Goal: Information Seeking & Learning: Understand process/instructions

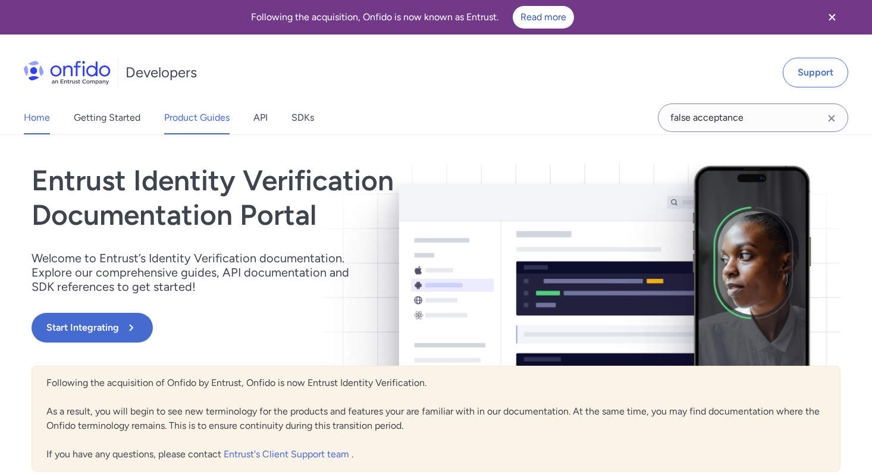
click at [180, 126] on link "Product Guides" at bounding box center [196, 117] width 65 height 33
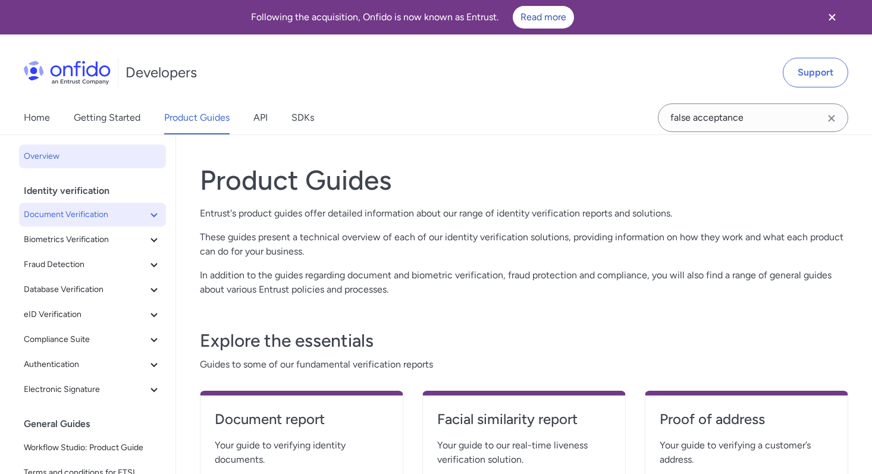
click at [81, 215] on span "Document Verification" at bounding box center [85, 215] width 123 height 14
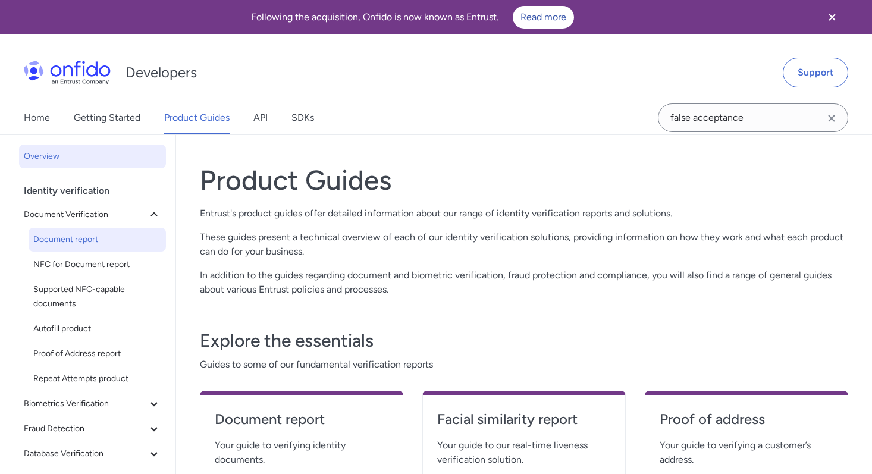
click at [96, 246] on span "Document report" at bounding box center [97, 240] width 128 height 14
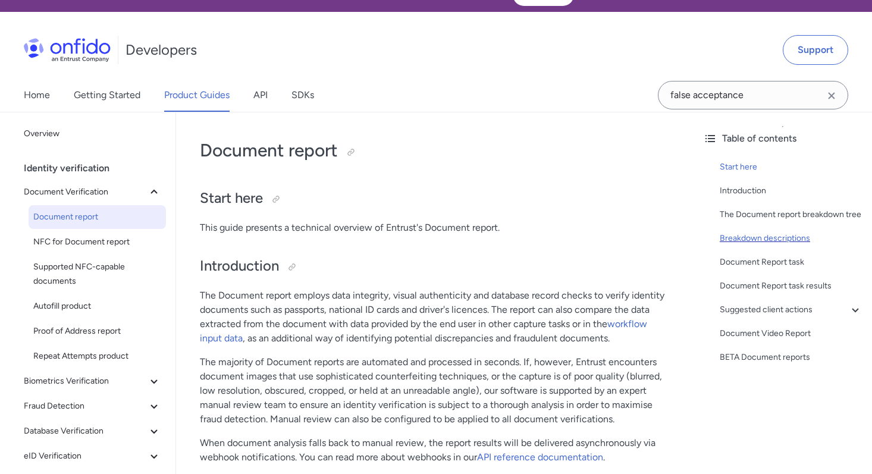
click at [741, 237] on div "Breakdown descriptions" at bounding box center [791, 238] width 143 height 14
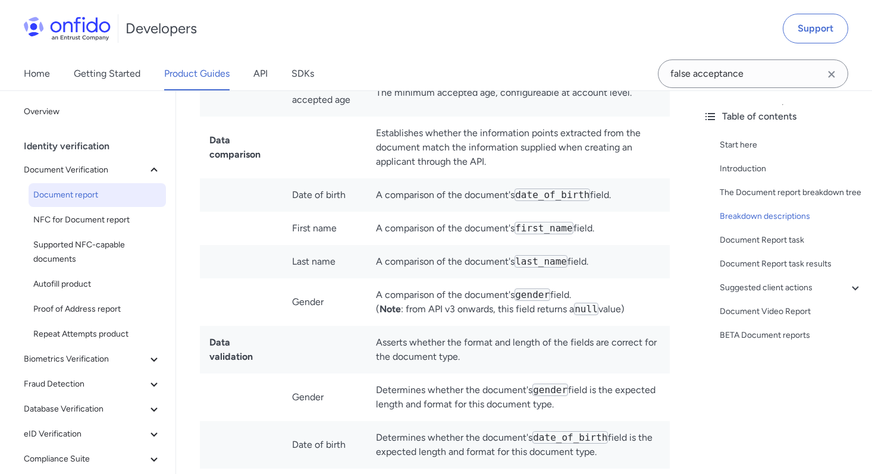
scroll to position [2635, 0]
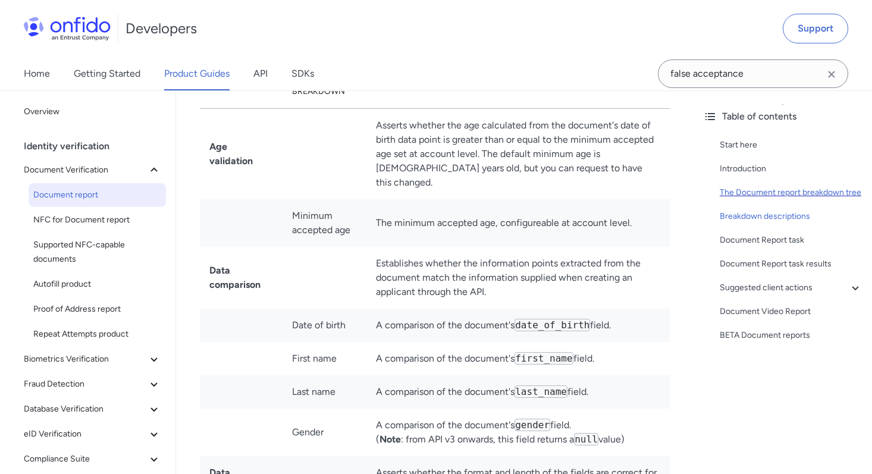
click at [757, 197] on div "The Document report breakdown tree" at bounding box center [791, 193] width 143 height 14
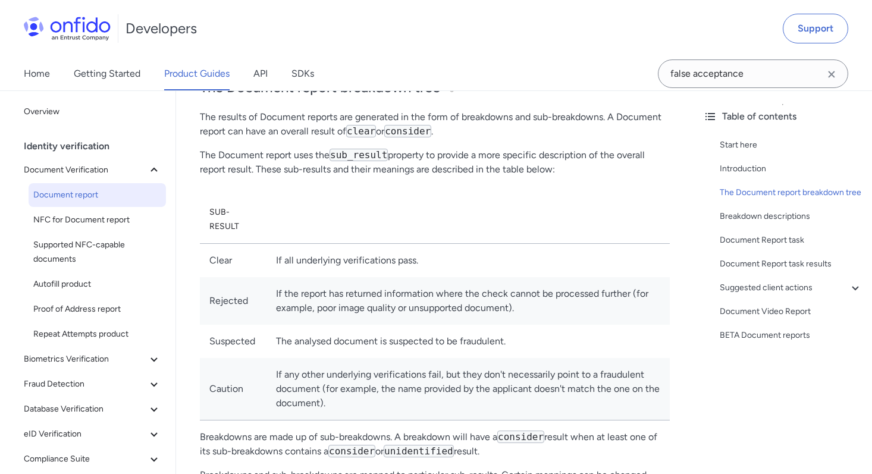
scroll to position [488, 0]
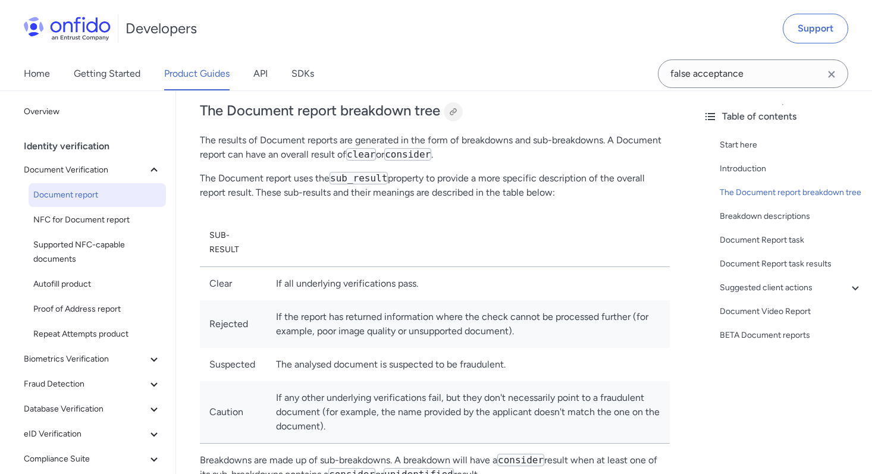
click at [452, 108] on div at bounding box center [453, 112] width 10 height 10
click at [742, 291] on div "Suggested client actions" at bounding box center [791, 288] width 143 height 14
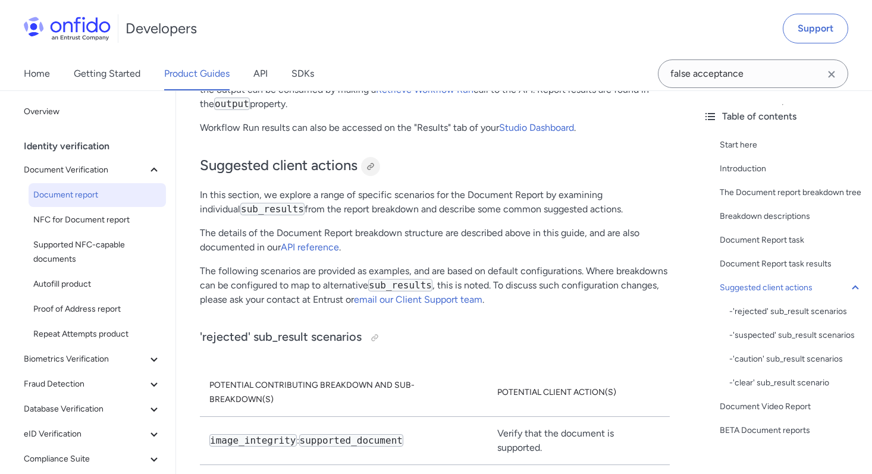
click at [365, 157] on div at bounding box center [370, 166] width 19 height 19
